Goal: Information Seeking & Learning: Learn about a topic

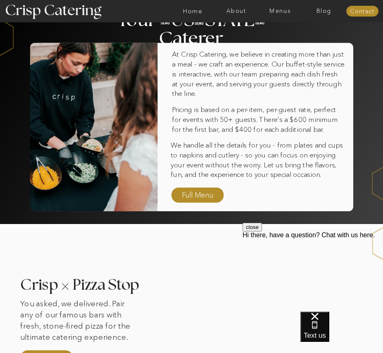
scroll to position [212, 0]
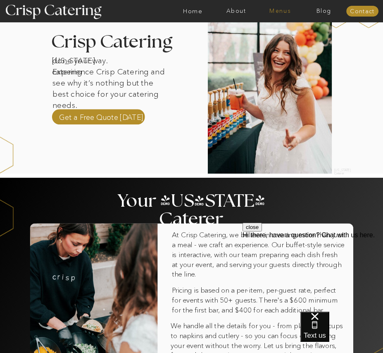
click at [274, 9] on nav "Menus" at bounding box center [280, 11] width 44 height 6
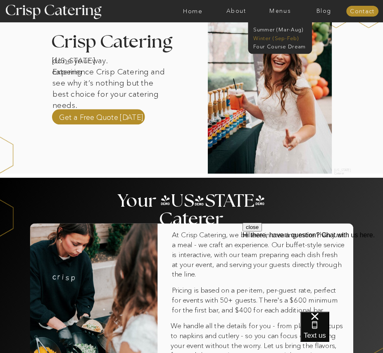
click at [288, 39] on nav "Winter (Sep-Feb)" at bounding box center [279, 37] width 52 height 6
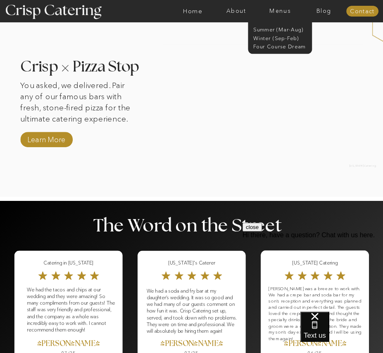
scroll to position [139, 0]
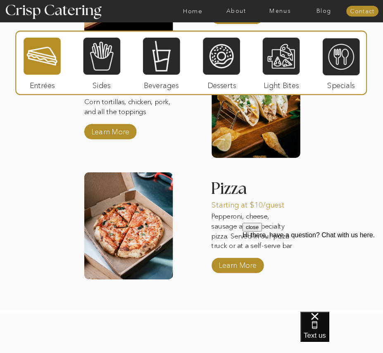
scroll to position [959, 0]
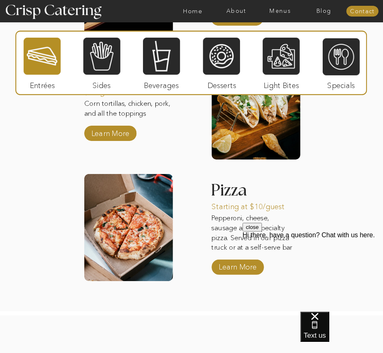
click at [44, 71] on div at bounding box center [42, 56] width 37 height 38
click at [44, 69] on div at bounding box center [42, 56] width 37 height 38
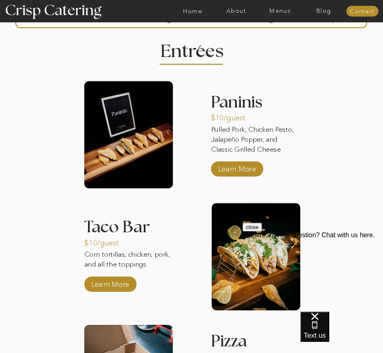
scroll to position [719, 0]
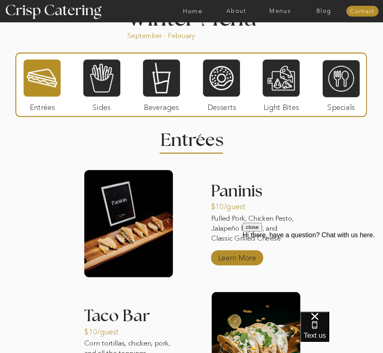
click at [235, 258] on p "Learn More" at bounding box center [237, 256] width 43 height 19
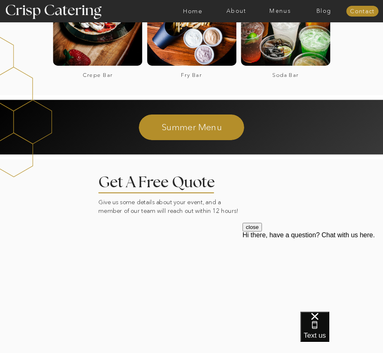
scroll to position [922, 0]
